Goal: Navigation & Orientation: Find specific page/section

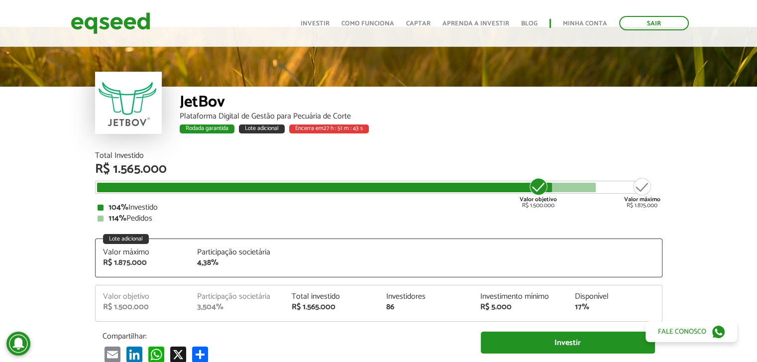
scroll to position [50, 0]
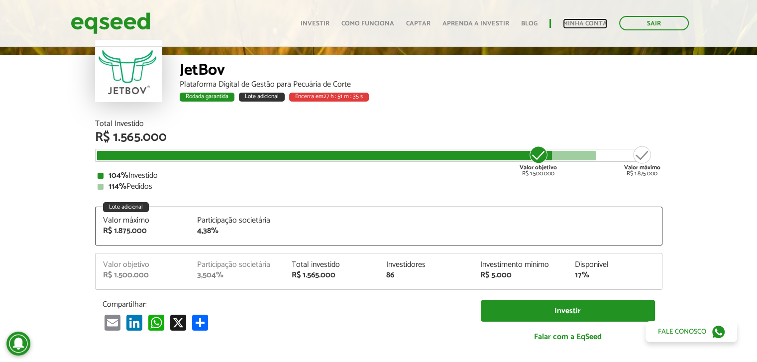
click at [577, 23] on link "Minha conta" at bounding box center [585, 23] width 44 height 6
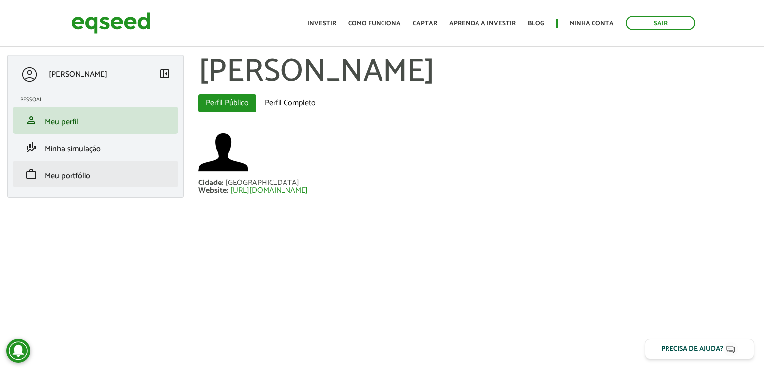
click at [107, 183] on li "work Meu portfólio" at bounding box center [95, 174] width 165 height 27
click at [79, 176] on span "Meu portfólio" at bounding box center [67, 175] width 45 height 13
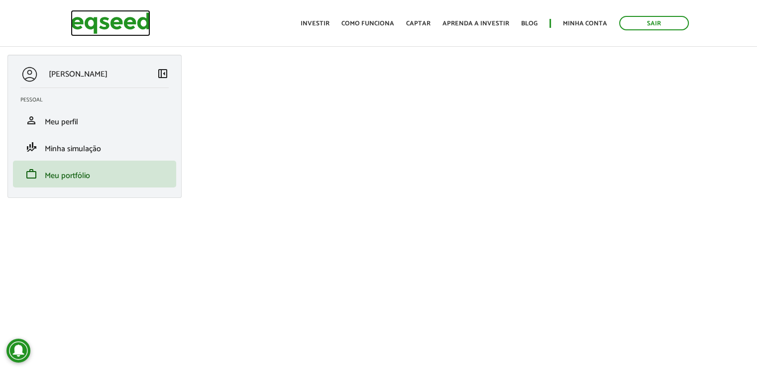
click at [139, 23] on img at bounding box center [111, 23] width 80 height 26
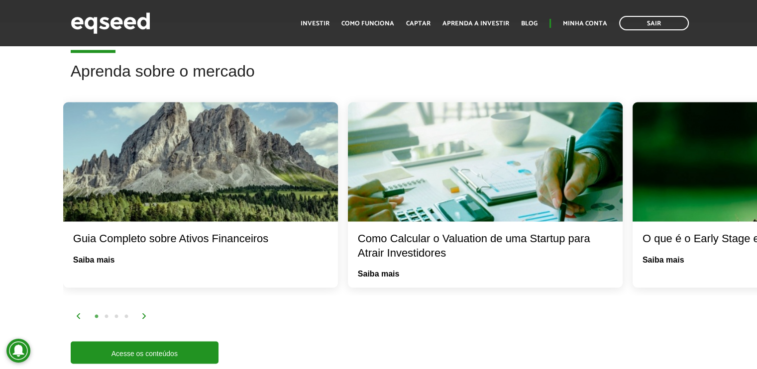
scroll to position [1865, 0]
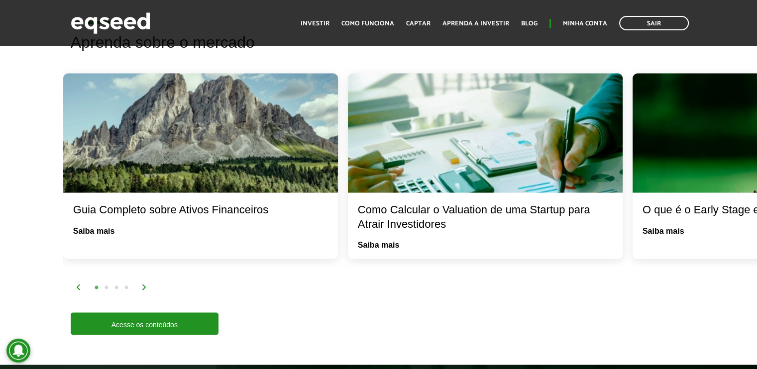
click at [142, 285] on img at bounding box center [144, 287] width 6 height 6
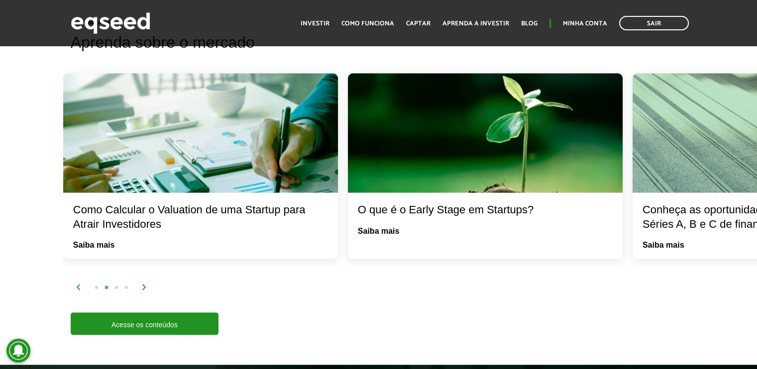
click at [142, 285] on img at bounding box center [144, 287] width 6 height 6
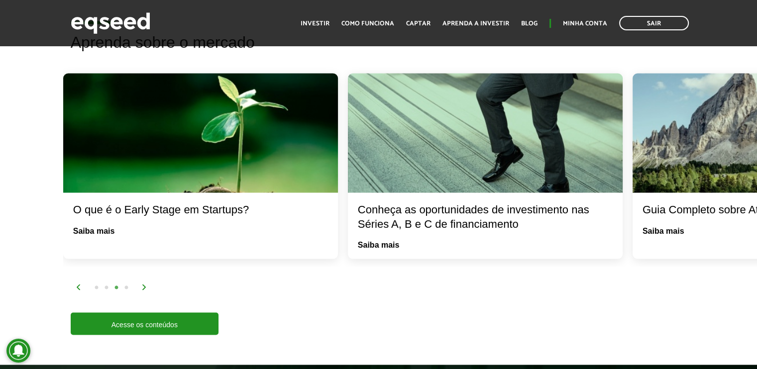
click at [142, 285] on img at bounding box center [144, 287] width 6 height 6
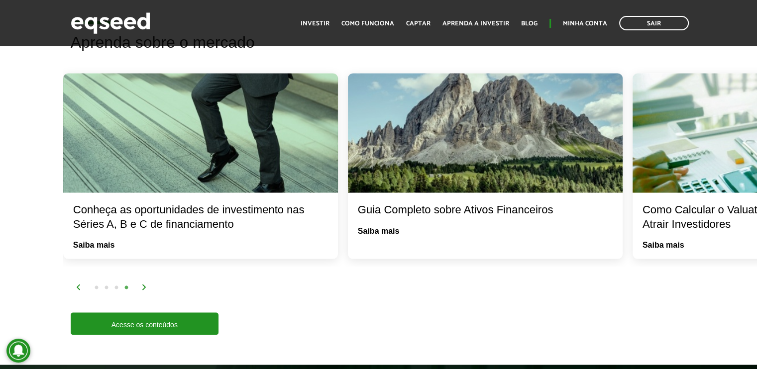
click at [142, 285] on img at bounding box center [144, 287] width 6 height 6
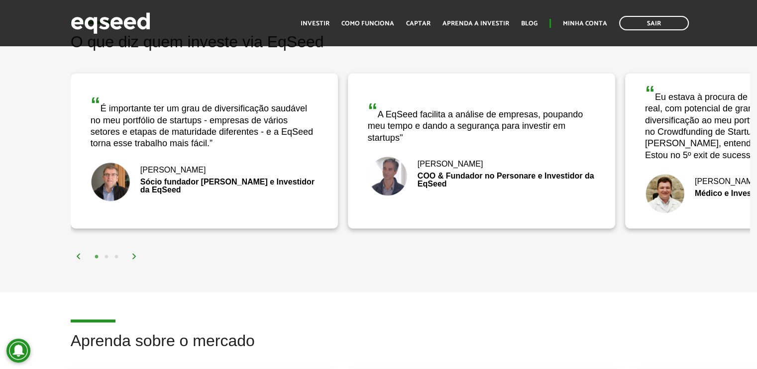
scroll to position [1516, 0]
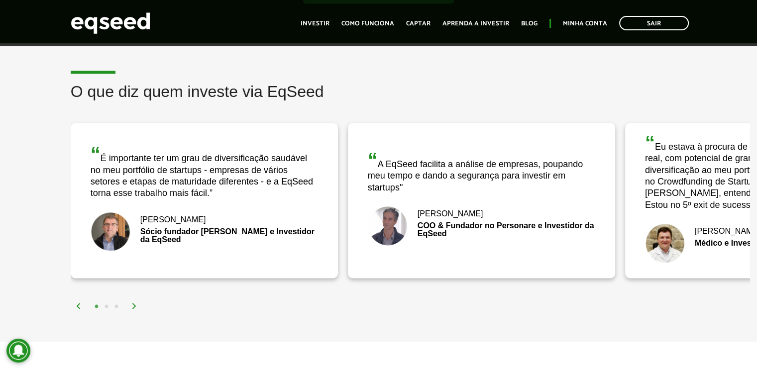
click at [133, 304] on img at bounding box center [134, 306] width 6 height 6
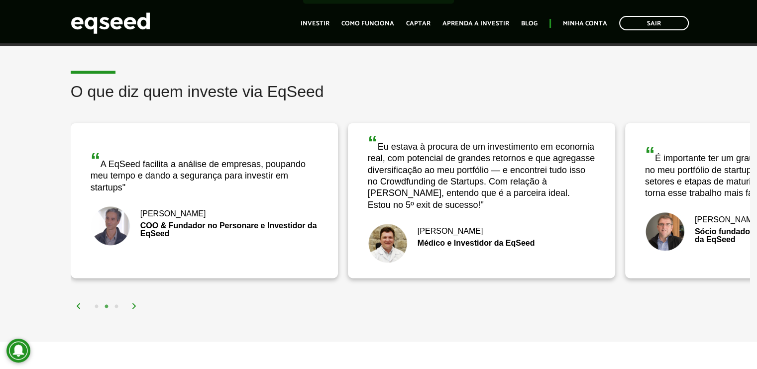
click at [133, 304] on img at bounding box center [134, 306] width 6 height 6
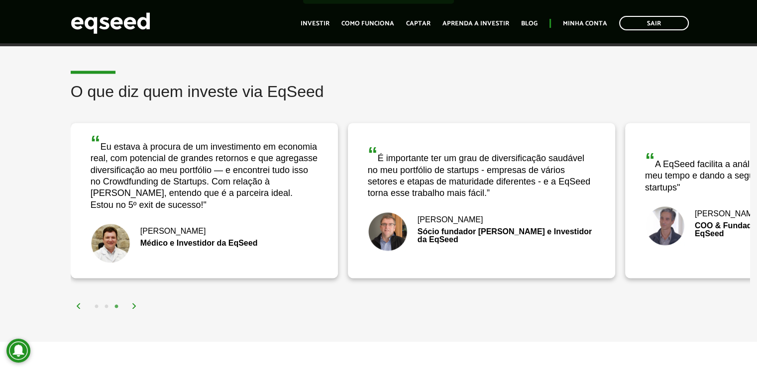
click at [133, 304] on img at bounding box center [134, 306] width 6 height 6
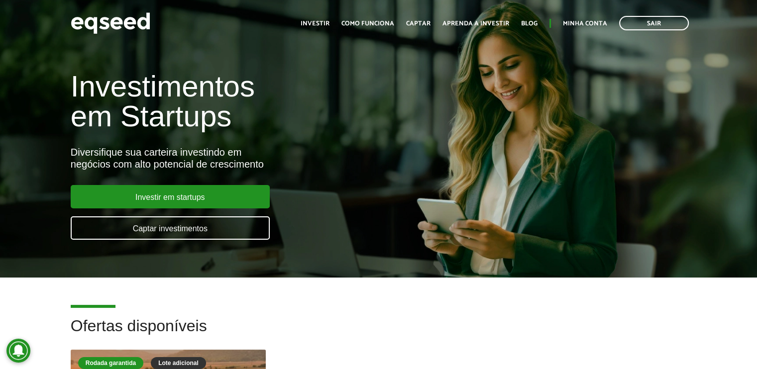
scroll to position [0, 0]
